Goal: Browse casually

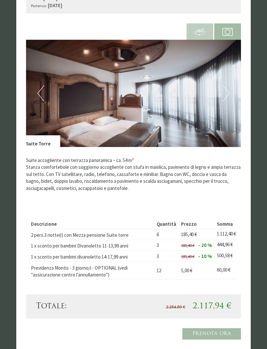
scroll to position [771, 0]
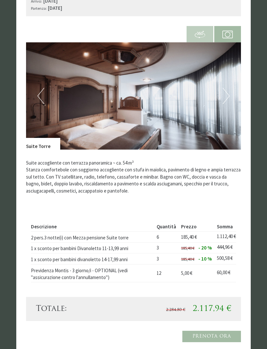
click at [224, 88] on button "Next" at bounding box center [226, 96] width 7 height 16
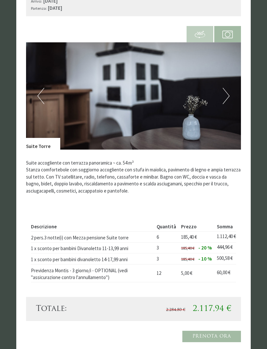
click at [228, 92] on button "Next" at bounding box center [226, 96] width 7 height 16
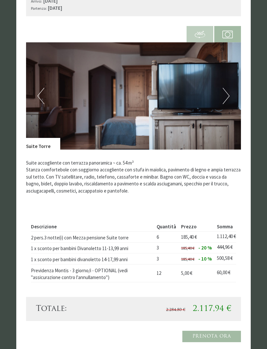
click at [230, 86] on img at bounding box center [133, 95] width 215 height 107
click at [225, 88] on button "Next" at bounding box center [226, 96] width 7 height 16
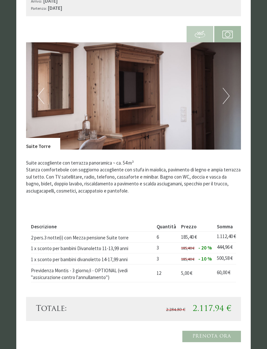
click at [226, 88] on button "Next" at bounding box center [226, 96] width 7 height 16
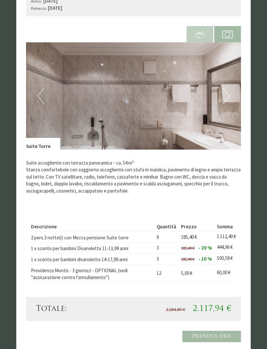
click at [227, 90] on button "Next" at bounding box center [226, 96] width 7 height 16
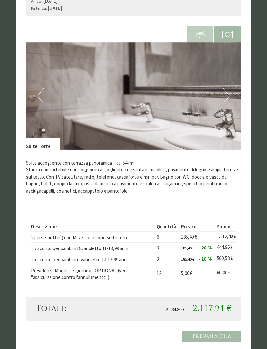
click at [225, 88] on button "Next" at bounding box center [226, 96] width 7 height 16
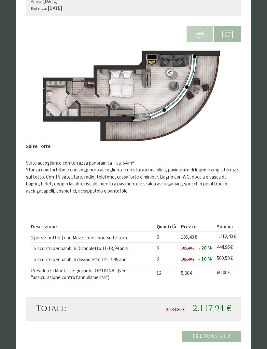
click at [222, 81] on img at bounding box center [133, 95] width 215 height 107
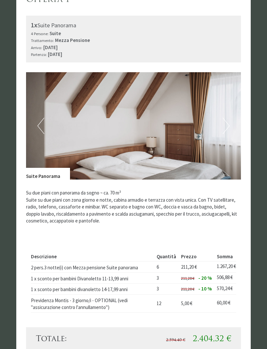
scroll to position [305, 0]
click at [226, 123] on button "Next" at bounding box center [226, 126] width 7 height 16
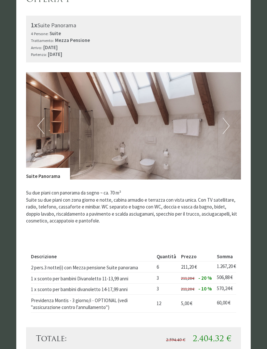
click at [230, 123] on img at bounding box center [133, 125] width 215 height 107
click at [226, 121] on button "Next" at bounding box center [226, 126] width 7 height 16
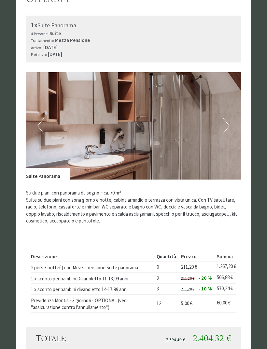
click at [222, 121] on img at bounding box center [133, 125] width 215 height 107
click at [226, 122] on button "Next" at bounding box center [226, 126] width 7 height 16
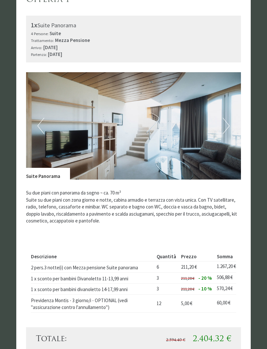
click at [231, 121] on img at bounding box center [133, 125] width 215 height 107
click at [228, 119] on button "Next" at bounding box center [226, 126] width 7 height 16
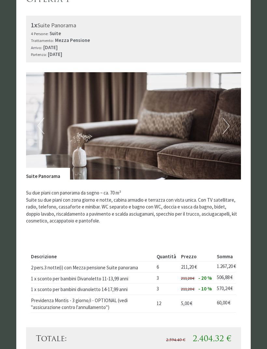
click at [224, 118] on button "Next" at bounding box center [226, 126] width 7 height 16
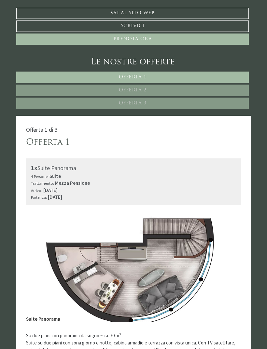
scroll to position [158, 0]
